Goal: Navigation & Orientation: Find specific page/section

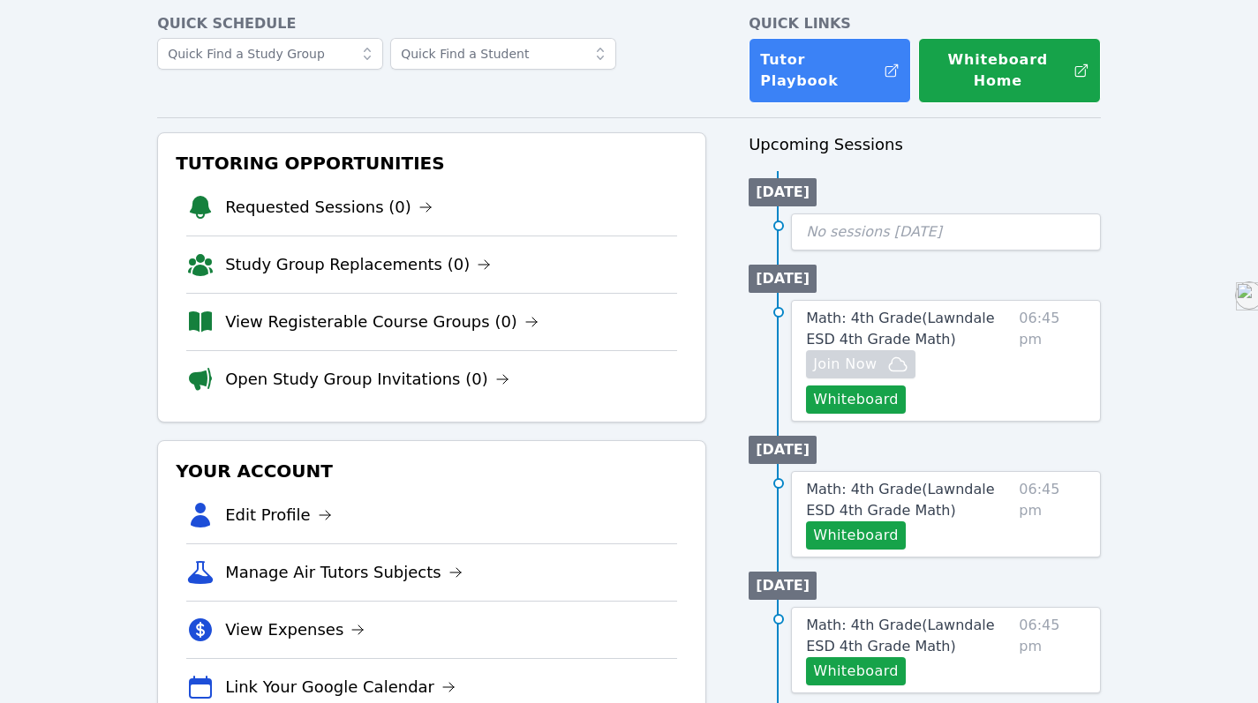
scroll to position [86, 0]
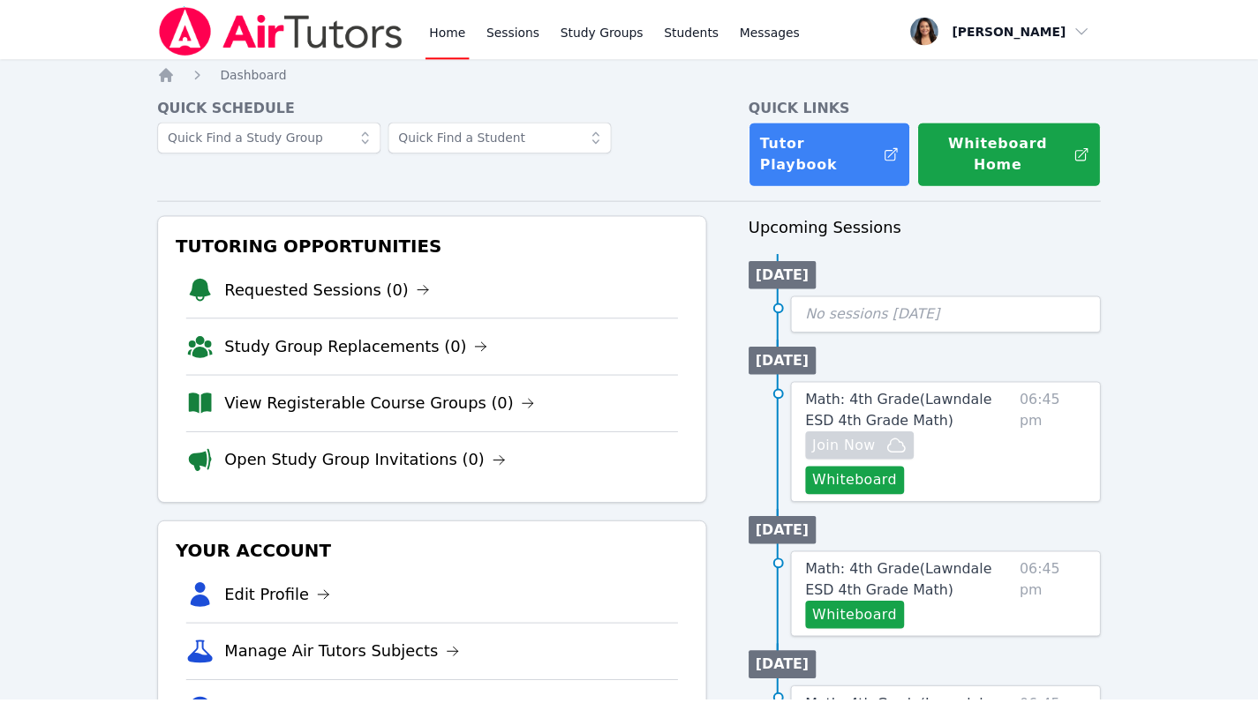
scroll to position [86, 0]
